Goal: Book appointment/travel/reservation

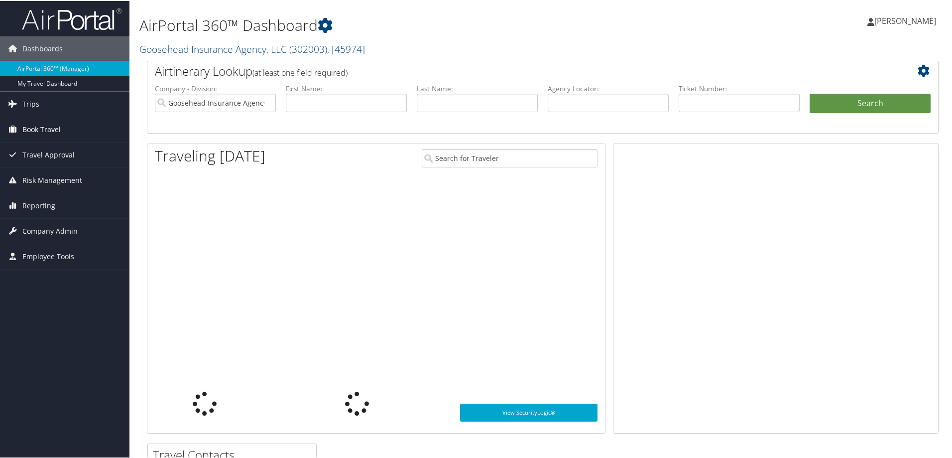
click at [36, 129] on span "Book Travel" at bounding box center [41, 128] width 38 height 25
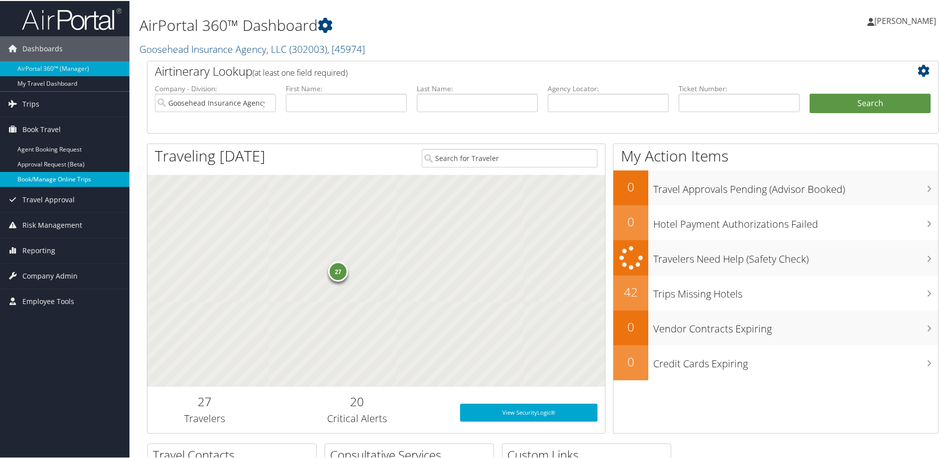
click at [48, 181] on link "Book/Manage Online Trips" at bounding box center [64, 178] width 129 height 15
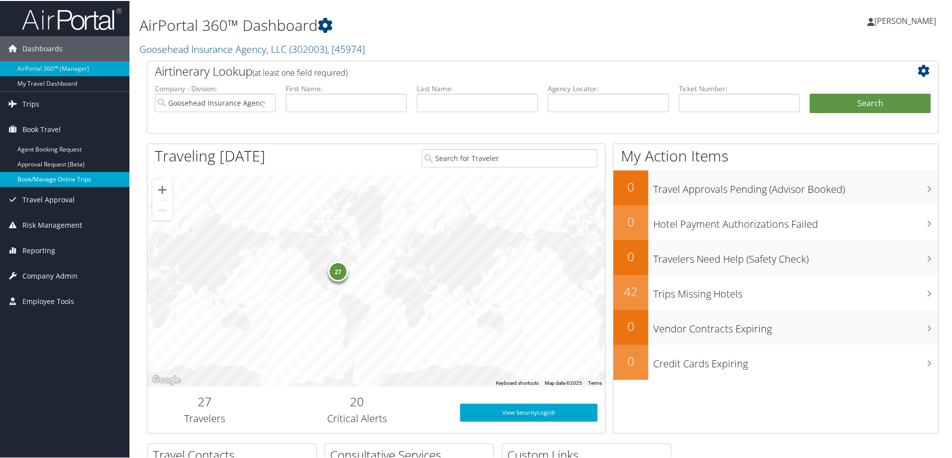
click at [60, 175] on link "Book/Manage Online Trips" at bounding box center [64, 178] width 129 height 15
click at [81, 172] on link "Book/Manage Online Trips" at bounding box center [64, 178] width 129 height 15
